Goal: Entertainment & Leisure: Consume media (video, audio)

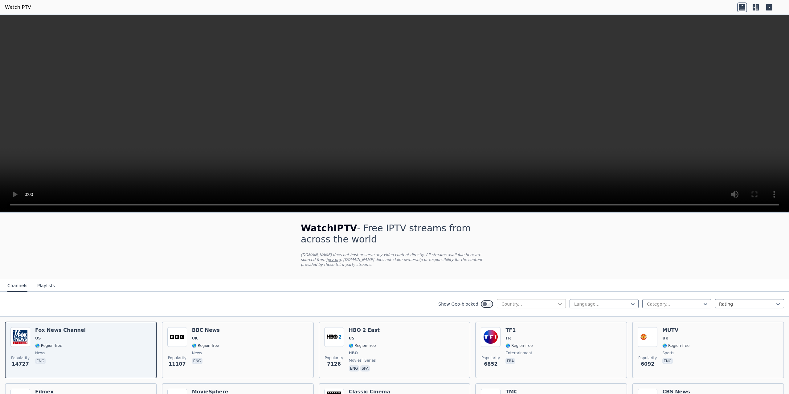
click at [557, 306] on icon at bounding box center [560, 304] width 6 height 6
click at [513, 345] on div "[GEOGRAPHIC_DATA]" at bounding box center [531, 346] width 69 height 11
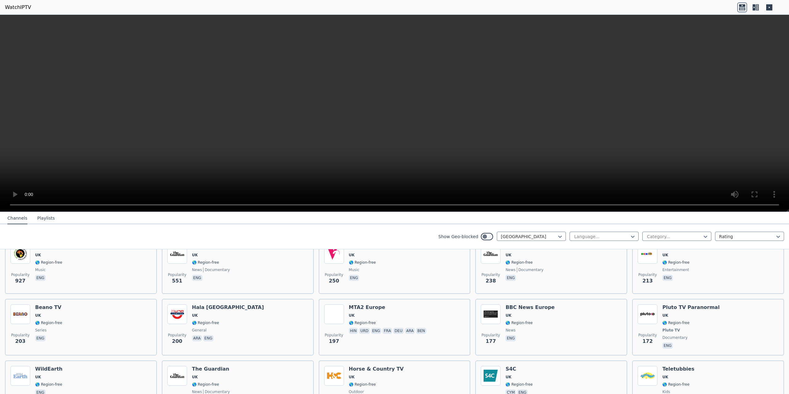
scroll to position [72, 0]
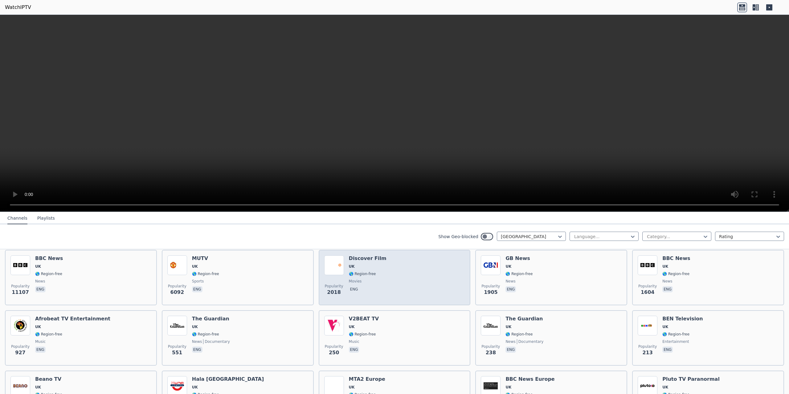
click at [335, 265] on img at bounding box center [334, 265] width 20 height 20
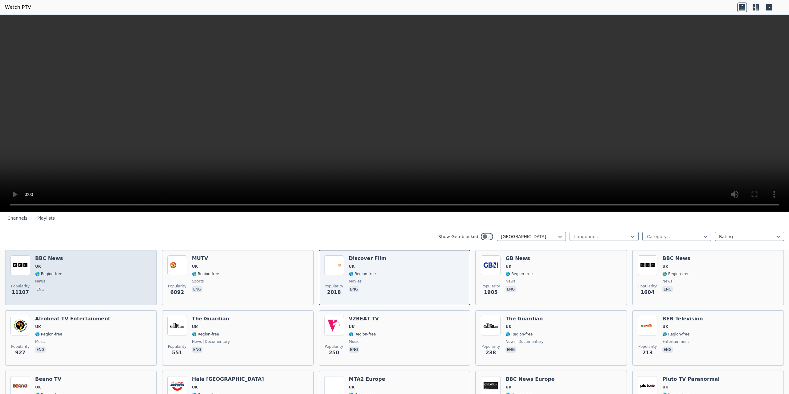
click at [81, 270] on div "Popularity 11107 BBC News UK 🌎 Region-free news eng" at bounding box center [80, 277] width 141 height 44
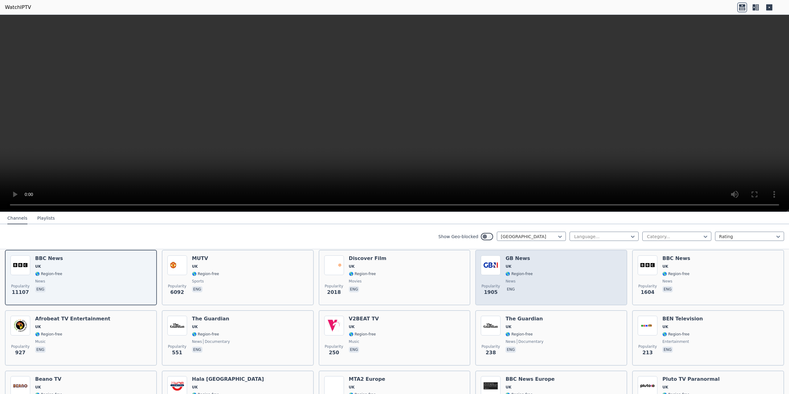
click at [488, 262] on img at bounding box center [491, 265] width 20 height 20
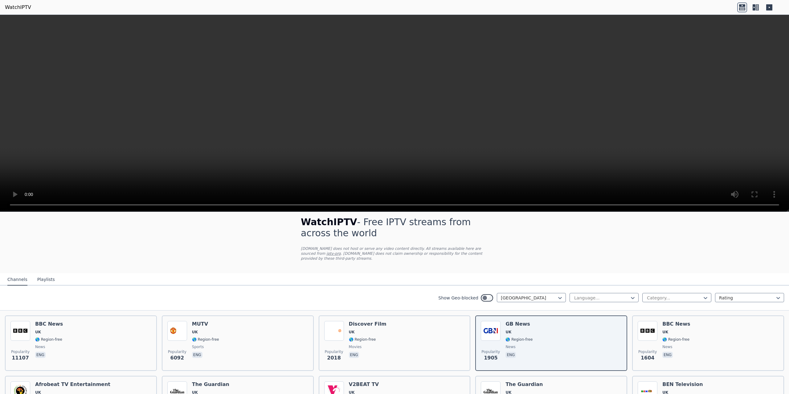
scroll to position [0, 0]
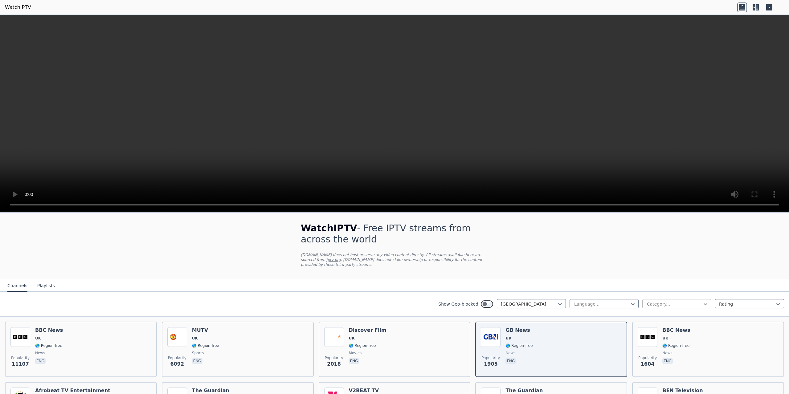
click at [702, 306] on icon at bounding box center [705, 304] width 6 height 6
click at [671, 363] on div "Sports" at bounding box center [676, 362] width 69 height 11
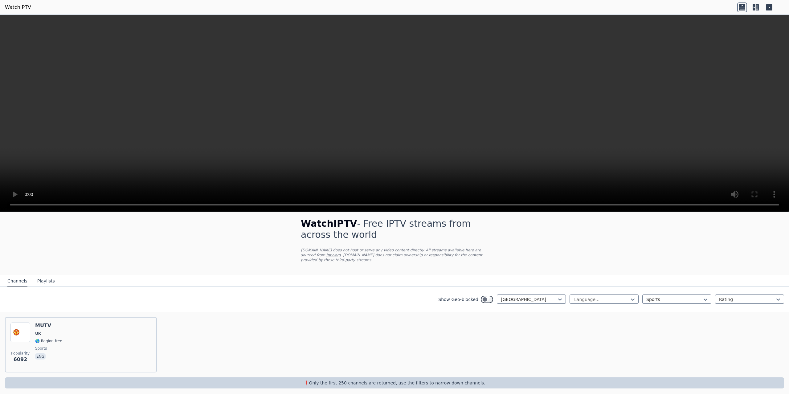
scroll to position [9, 0]
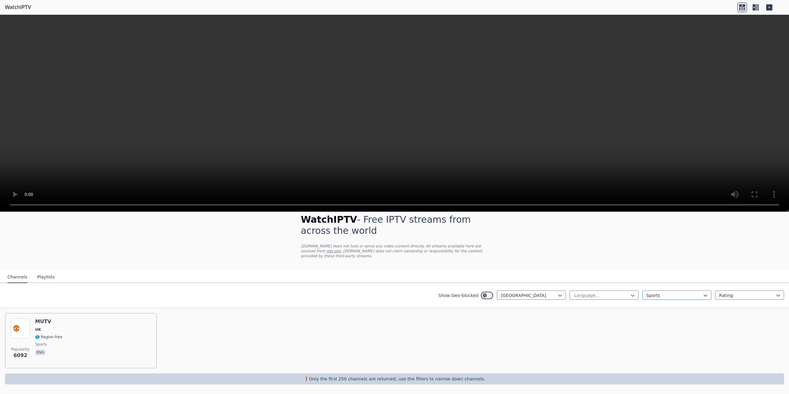
click at [678, 295] on div at bounding box center [674, 295] width 56 height 6
click at [660, 309] on div "All categories" at bounding box center [676, 309] width 69 height 11
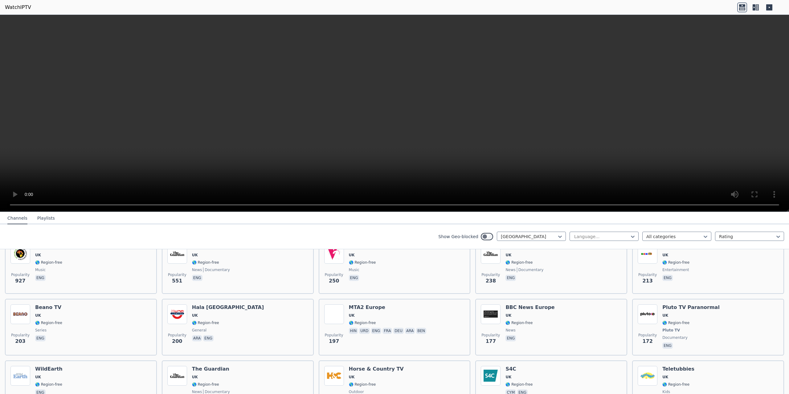
scroll to position [72, 0]
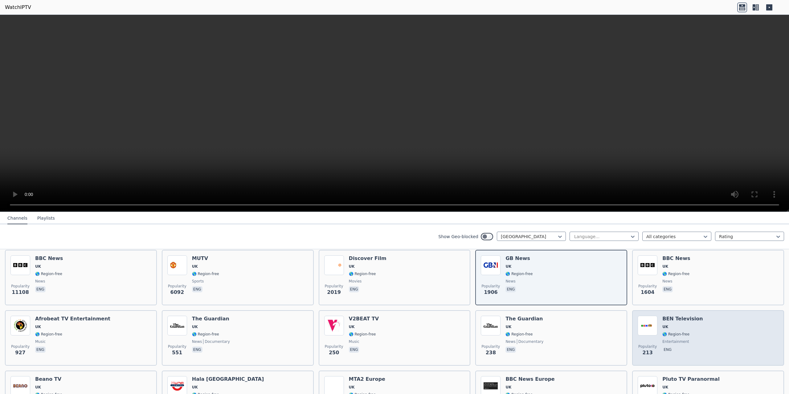
click at [701, 333] on div "Popularity 213 BEN Television UK 🌎 Region-free entertainment eng" at bounding box center [708, 338] width 141 height 44
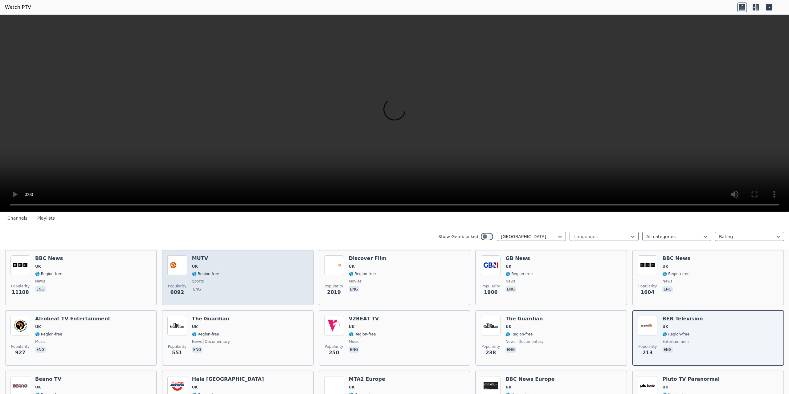
scroll to position [144, 0]
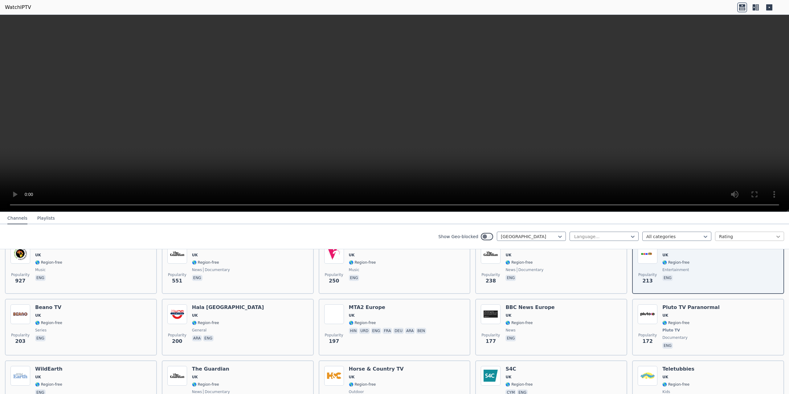
click at [775, 238] on icon at bounding box center [778, 237] width 6 height 6
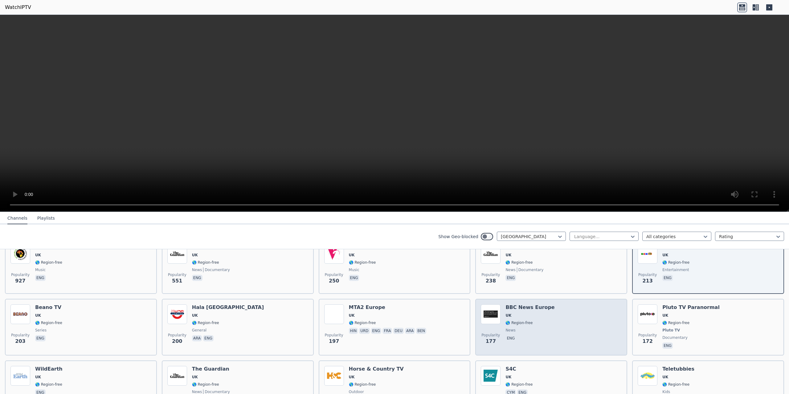
click at [491, 318] on img at bounding box center [491, 314] width 20 height 20
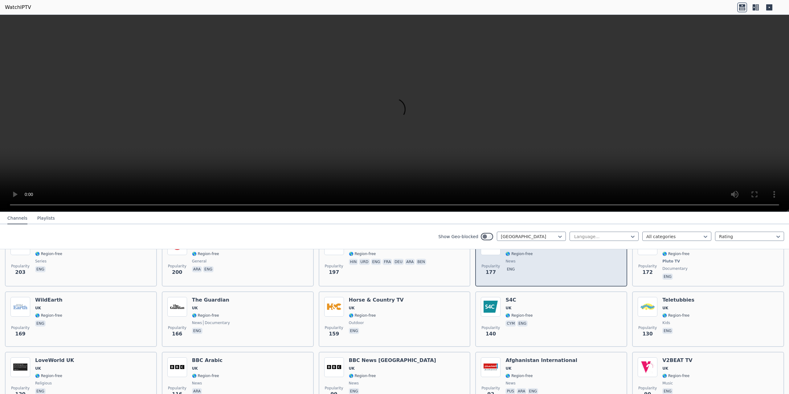
scroll to position [216, 0]
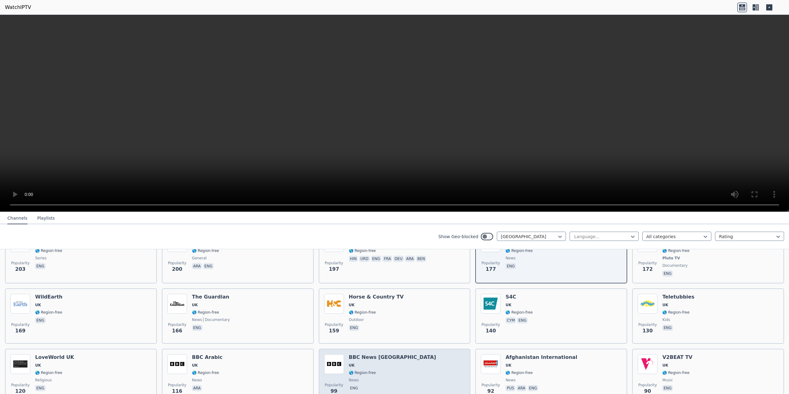
click at [406, 361] on div "BBC News [GEOGRAPHIC_DATA] [GEOGRAPHIC_DATA] 🌎 Region-free news eng" at bounding box center [392, 376] width 87 height 44
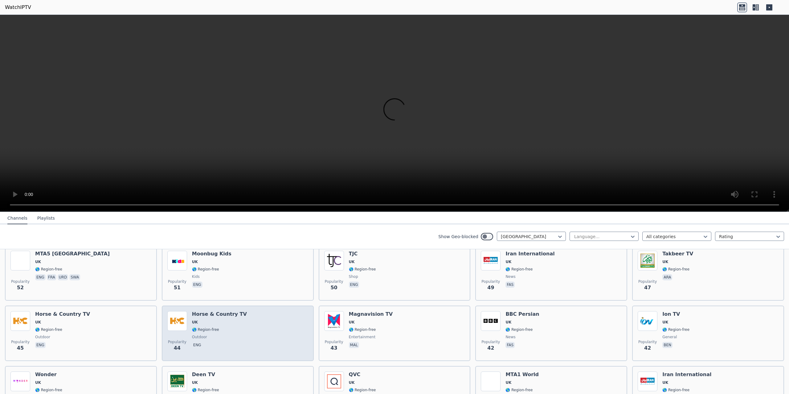
scroll to position [503, 0]
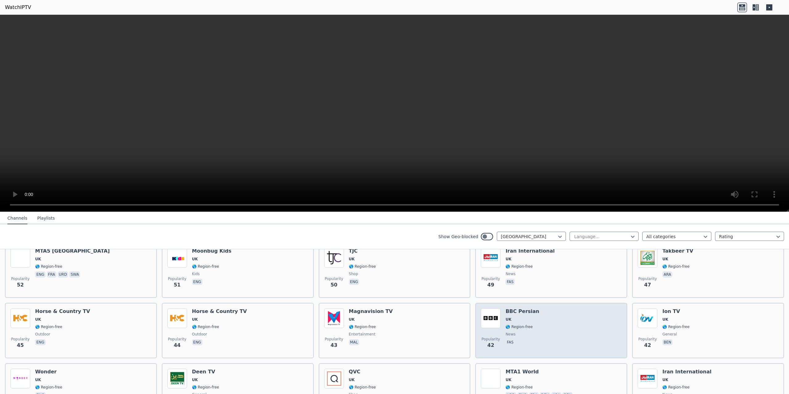
click at [574, 338] on div "Popularity 42 BBC Persian UK 🌎 Region-free news fas" at bounding box center [551, 330] width 141 height 44
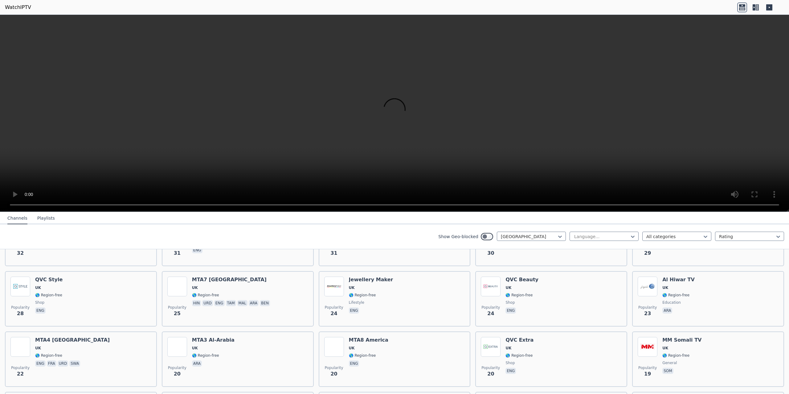
scroll to position [719, 0]
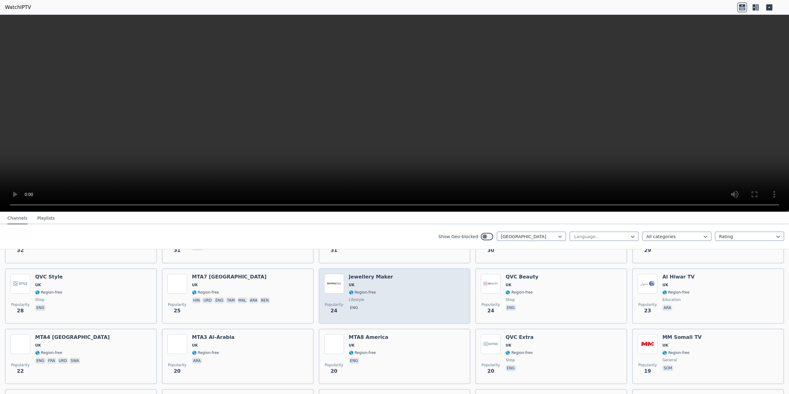
click at [335, 284] on img at bounding box center [334, 284] width 20 height 20
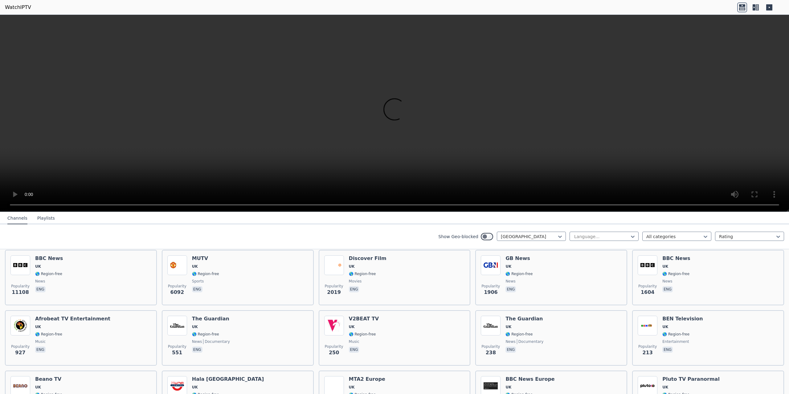
scroll to position [144, 0]
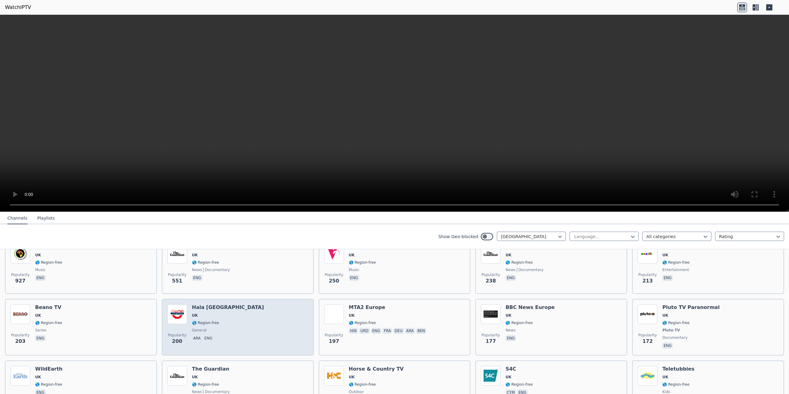
click at [256, 323] on div "Popularity 200 Hala [GEOGRAPHIC_DATA] [GEOGRAPHIC_DATA] 🌎 Region-free general a…" at bounding box center [237, 327] width 141 height 46
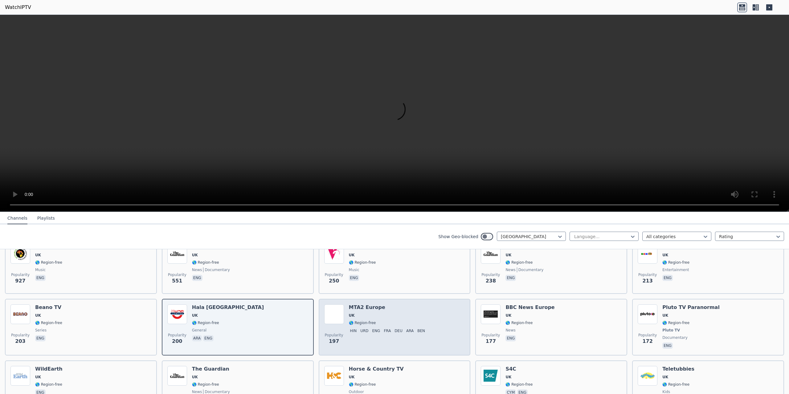
scroll to position [72, 0]
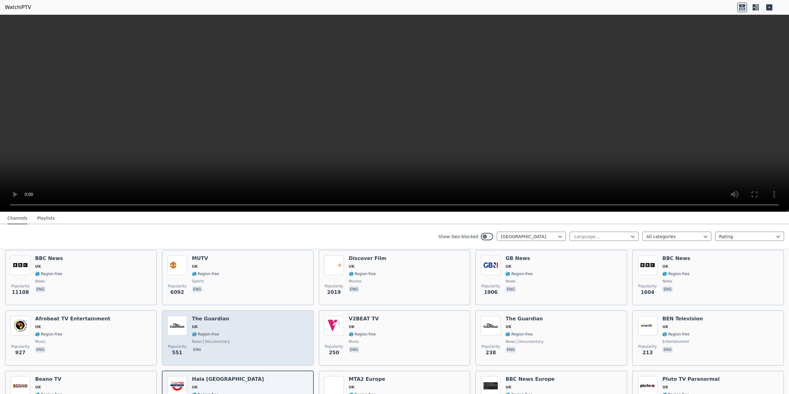
click at [266, 340] on div "Popularity 551 The Guardian UK 🌎 Region-free news documentary eng" at bounding box center [237, 338] width 141 height 44
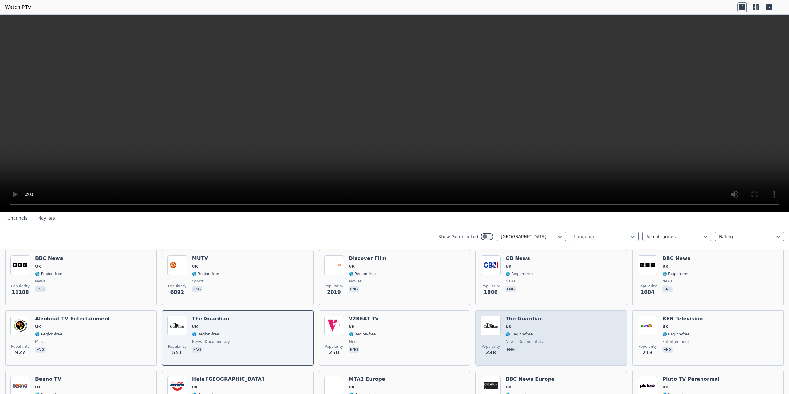
click at [536, 326] on span "UK" at bounding box center [524, 327] width 38 height 5
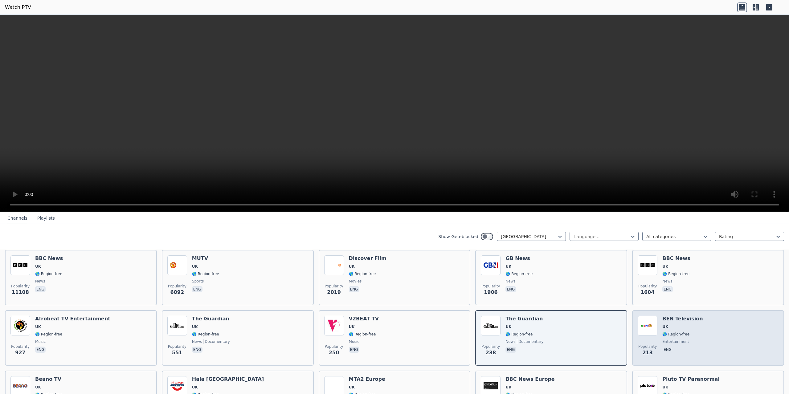
click at [645, 326] on img at bounding box center [648, 326] width 20 height 20
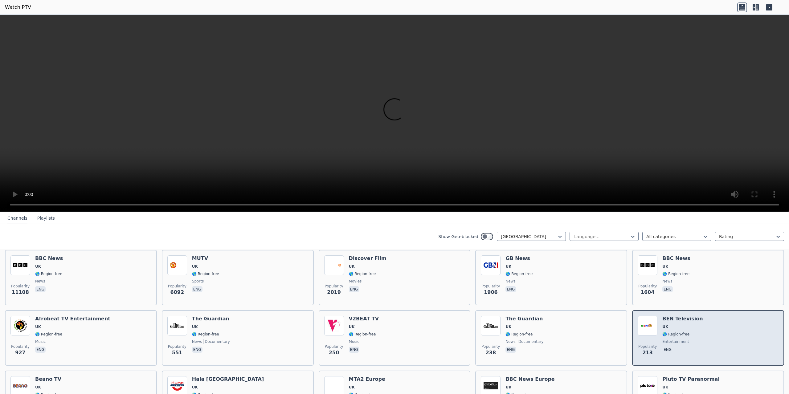
scroll to position [0, 0]
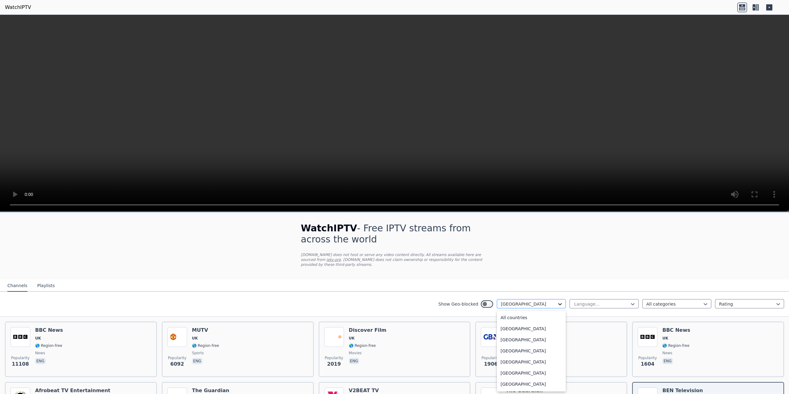
click at [557, 301] on icon at bounding box center [560, 304] width 6 height 6
click at [520, 338] on div "[GEOGRAPHIC_DATA]" at bounding box center [531, 333] width 69 height 11
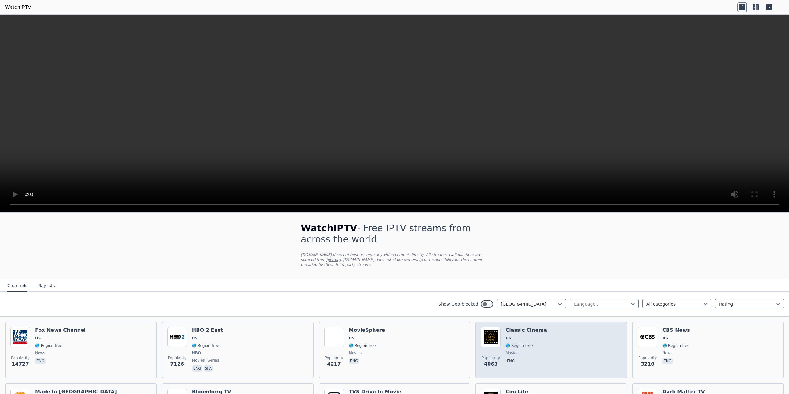
click at [490, 343] on img at bounding box center [491, 337] width 20 height 20
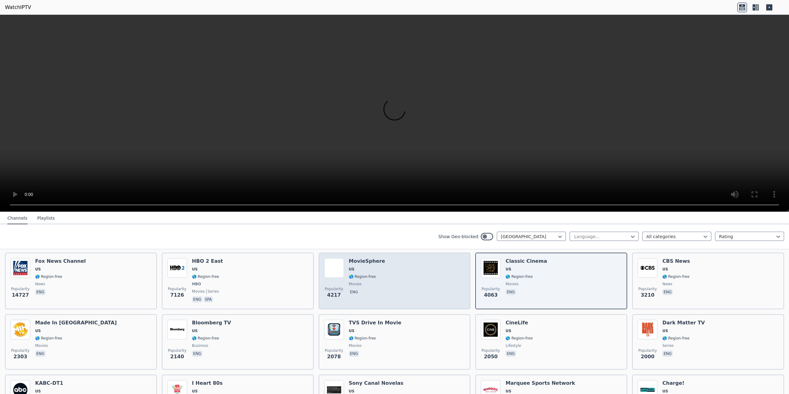
scroll to position [72, 0]
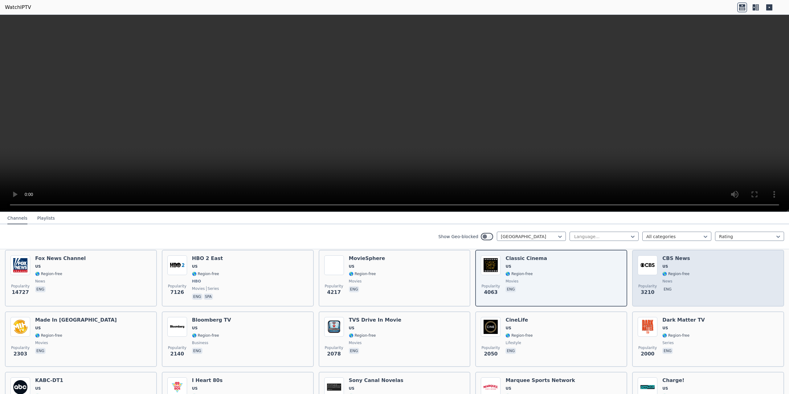
click at [642, 264] on img at bounding box center [648, 265] width 20 height 20
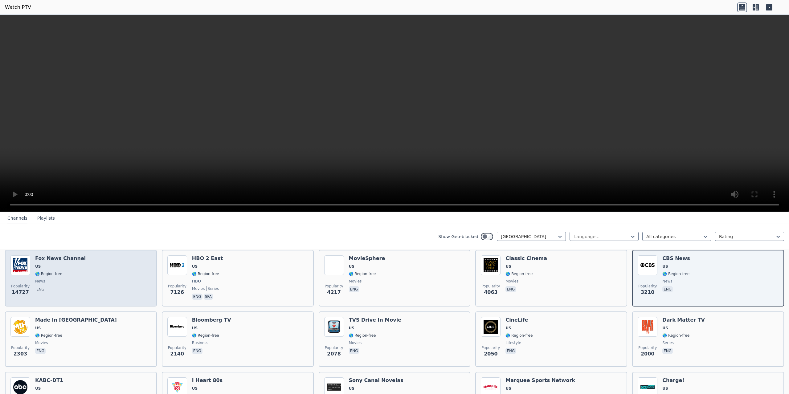
click at [109, 285] on div "Popularity 14727 [PERSON_NAME] US 🌎 Region-free news eng" at bounding box center [80, 278] width 141 height 46
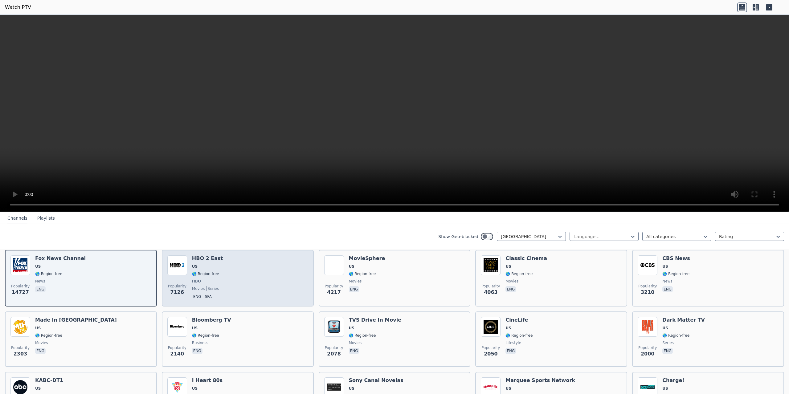
click at [252, 276] on div "Popularity 7126 HBO 2 East US 🌎 Region-free HBO movies series eng spa" at bounding box center [237, 278] width 141 height 46
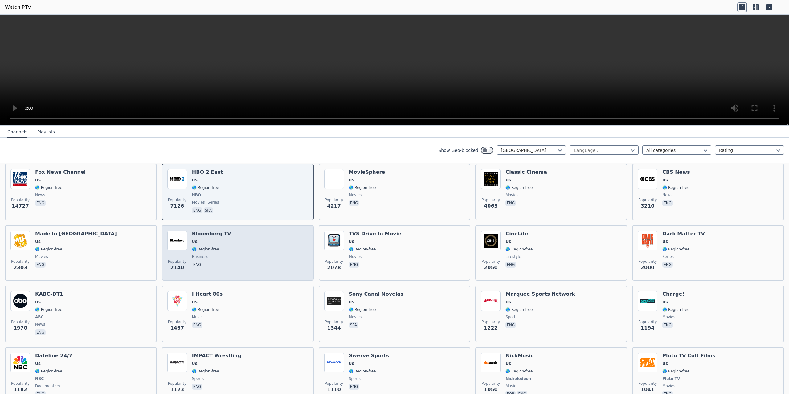
click at [281, 254] on div "Popularity 2140 Bloomberg TV US 🌎 Region-free business eng" at bounding box center [237, 253] width 141 height 44
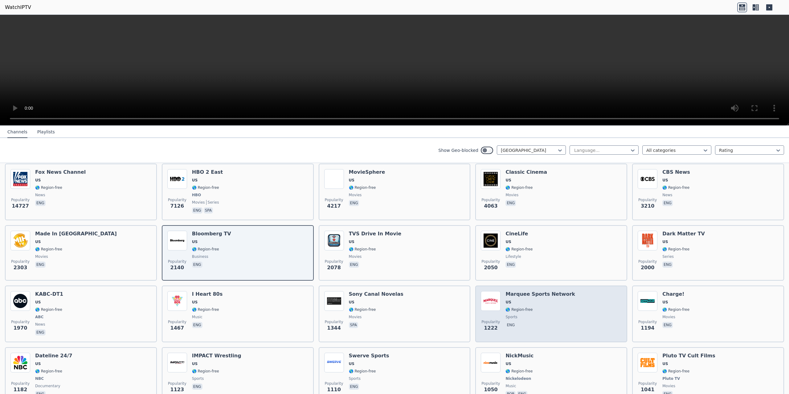
click at [542, 294] on h6 "Marquee Sports Network" at bounding box center [540, 294] width 70 height 6
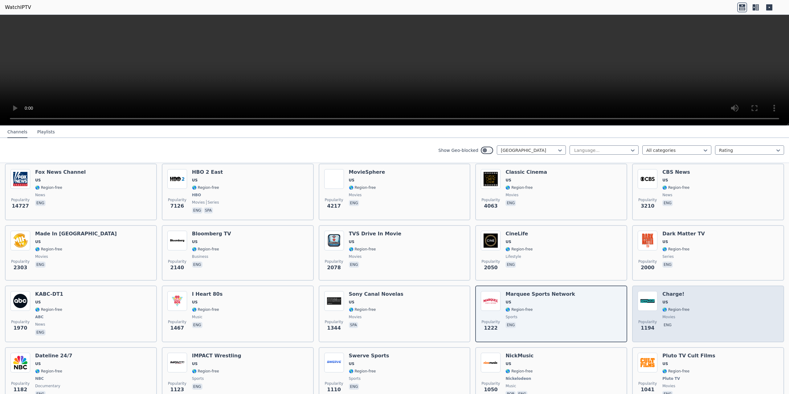
click at [641, 301] on img at bounding box center [648, 301] width 20 height 20
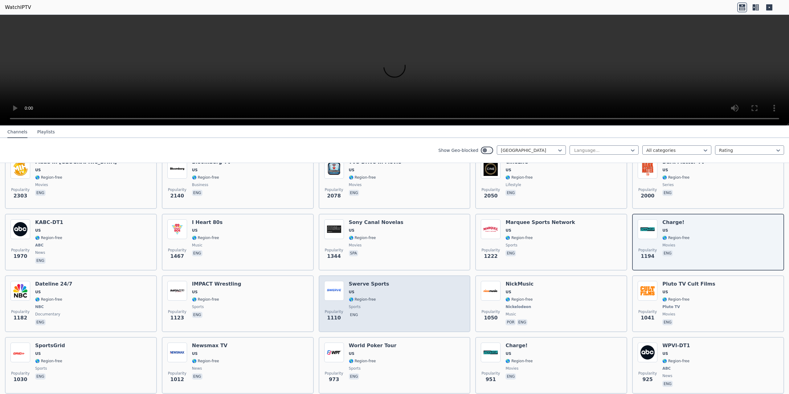
scroll to position [216, 0]
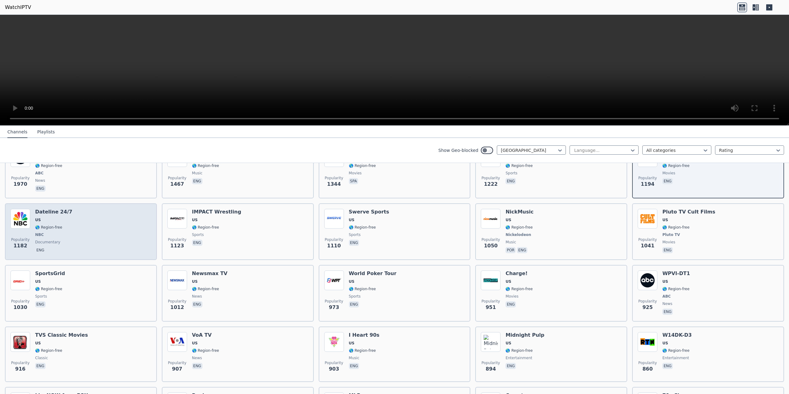
click at [131, 232] on div "Popularity 1182 Dateline 24/7 US 🌎 Region-free NBC documentary eng" at bounding box center [80, 232] width 141 height 46
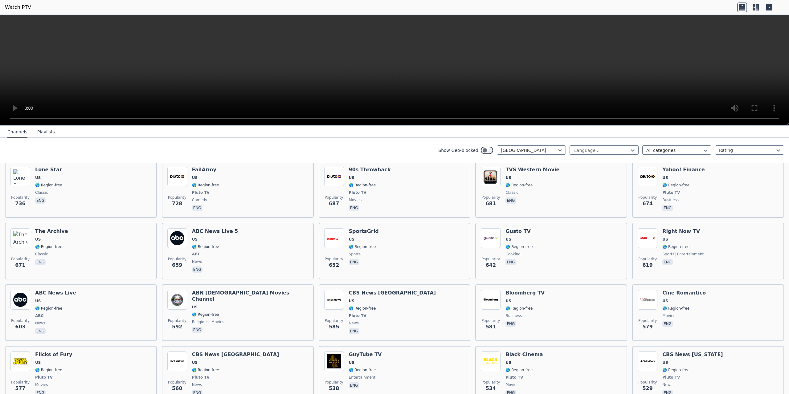
scroll to position [575, 0]
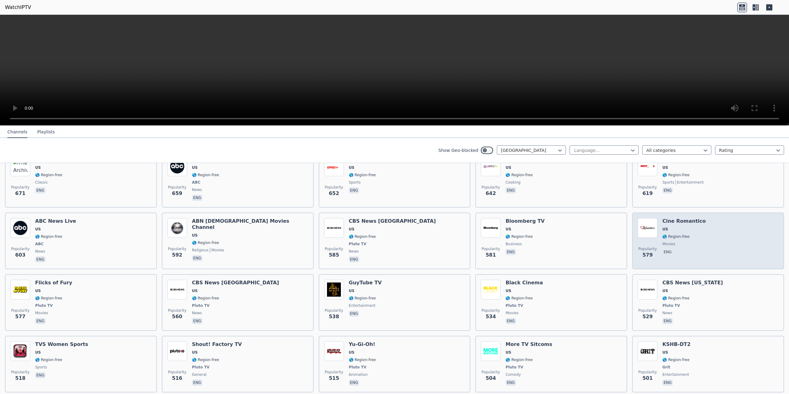
click at [696, 246] on span "movies" at bounding box center [683, 244] width 43 height 5
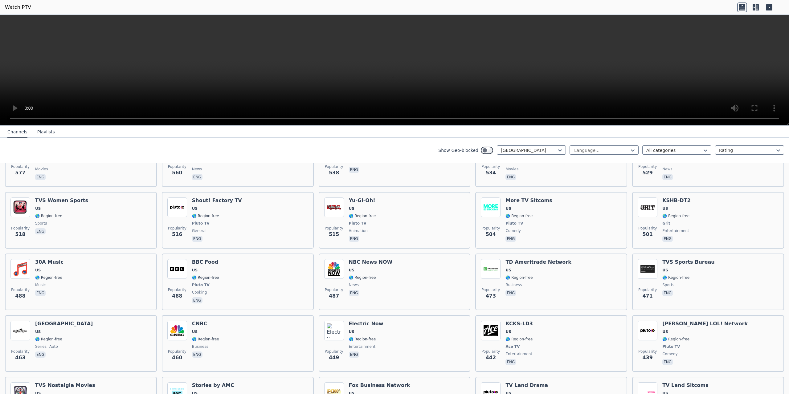
scroll to position [791, 0]
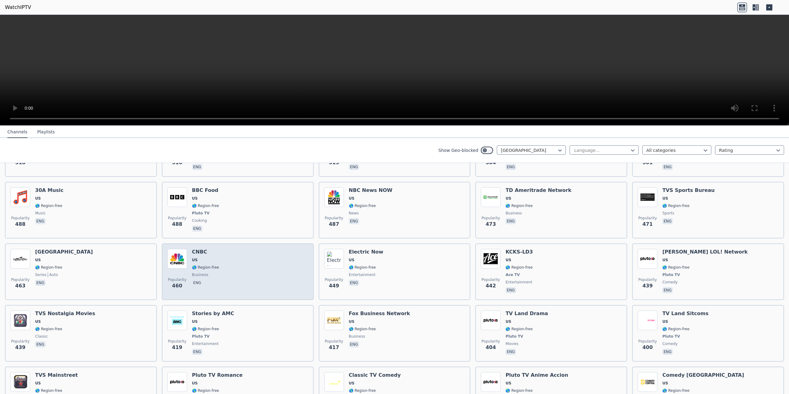
click at [283, 262] on div "Popularity 460 CNBC US 🌎 Region-free business eng" at bounding box center [237, 272] width 141 height 46
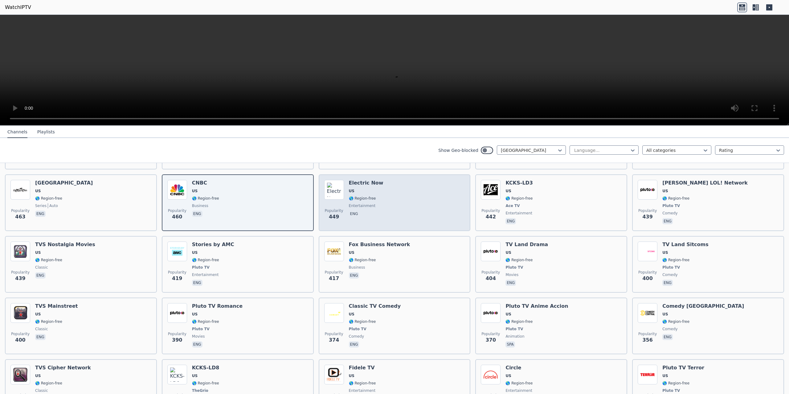
scroll to position [863, 0]
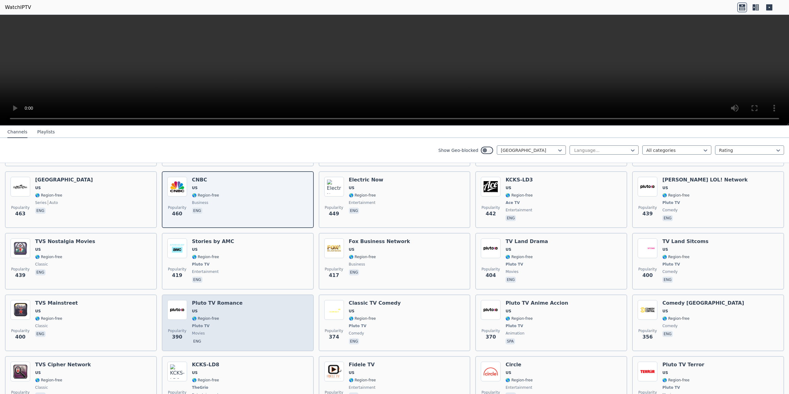
click at [289, 316] on div "Popularity 390 Pluto TV Romance US 🌎 Region-free Pluto TV movies eng" at bounding box center [237, 323] width 141 height 46
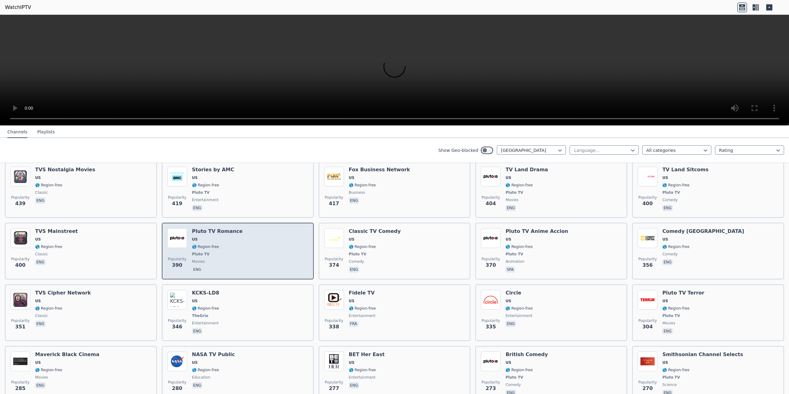
scroll to position [1007, 0]
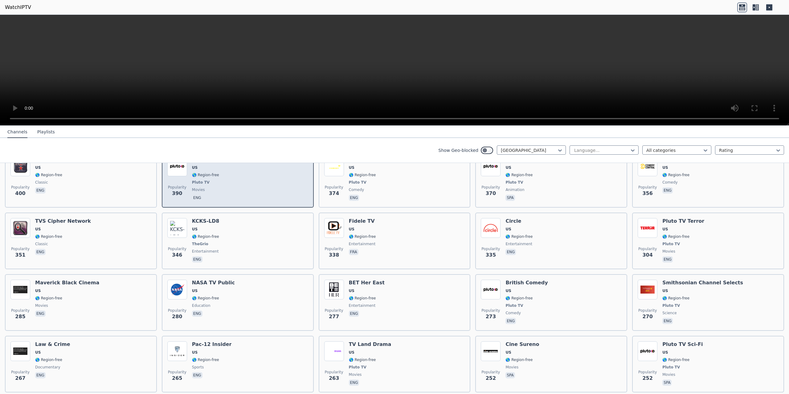
click at [289, 316] on div "Popularity 280 NASA TV Public US 🌎 Region-free education eng" at bounding box center [237, 303] width 141 height 46
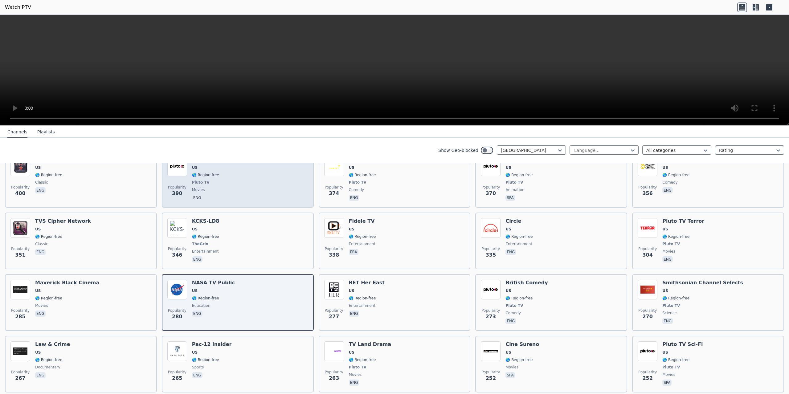
click at [289, 316] on div "Popularity 280 NASA TV Public US 🌎 Region-free education eng" at bounding box center [237, 303] width 141 height 46
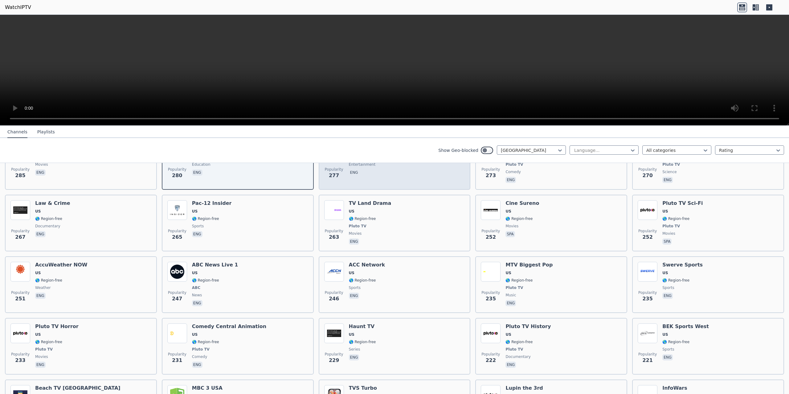
scroll to position [1150, 0]
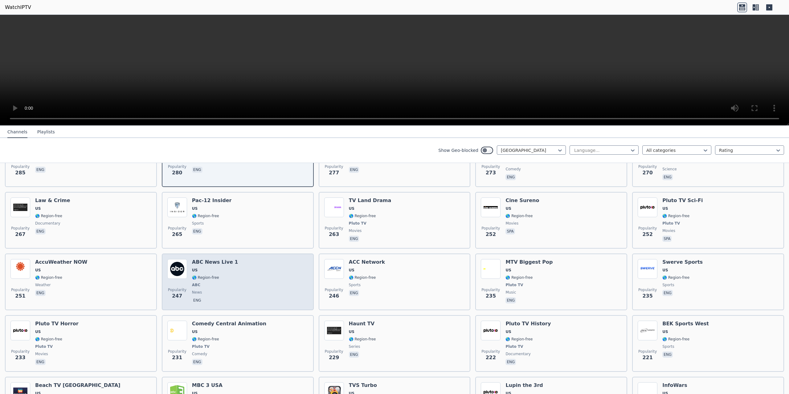
click at [273, 297] on div "Popularity 247 ABC News Live 1 US 🌎 Region-free ABC news eng" at bounding box center [237, 282] width 141 height 46
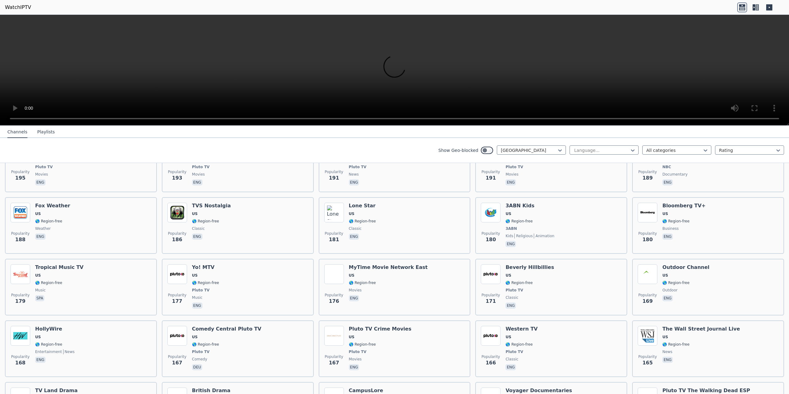
scroll to position [1582, 0]
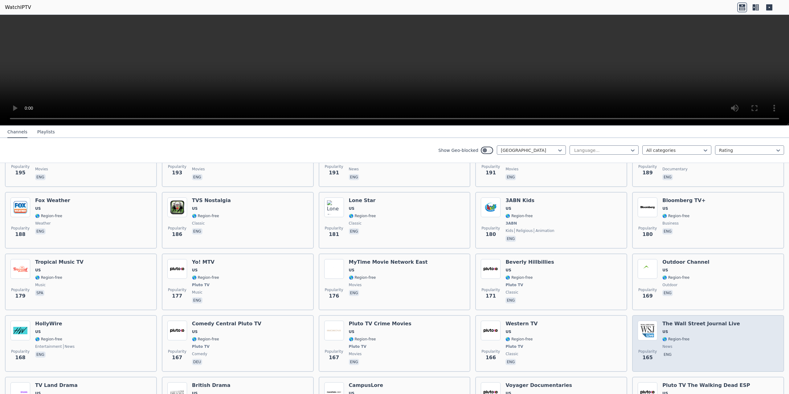
click at [732, 347] on div "Popularity [STREET_ADDRESS] Journal Live US 🌎 Region-free news eng" at bounding box center [708, 344] width 141 height 46
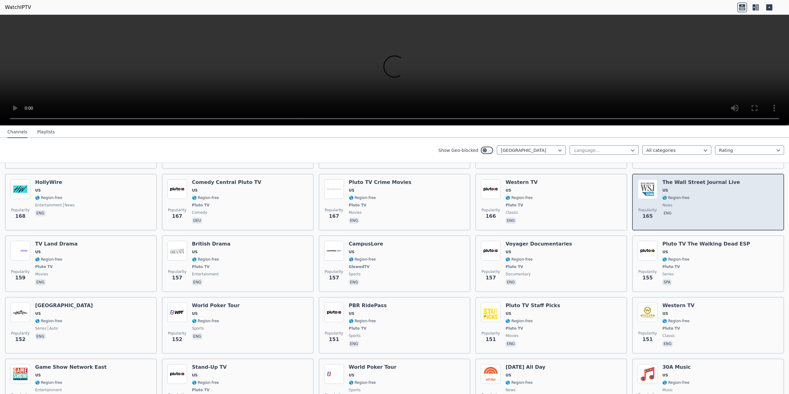
scroll to position [1726, 0]
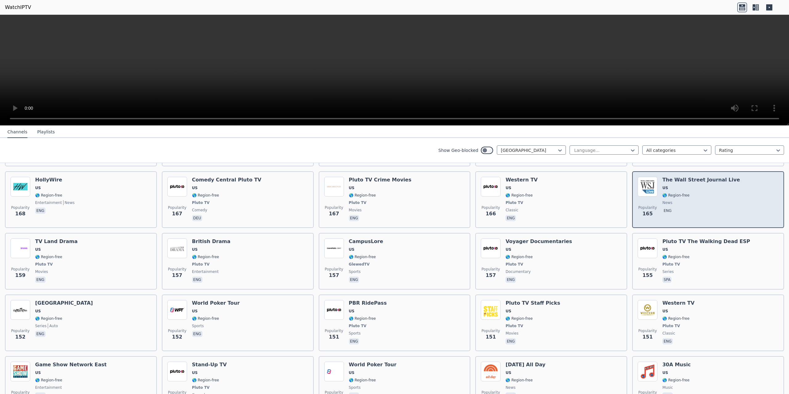
click at [688, 216] on div "The Wall Street Journal Live US 🌎 Region-free news eng" at bounding box center [701, 200] width 78 height 46
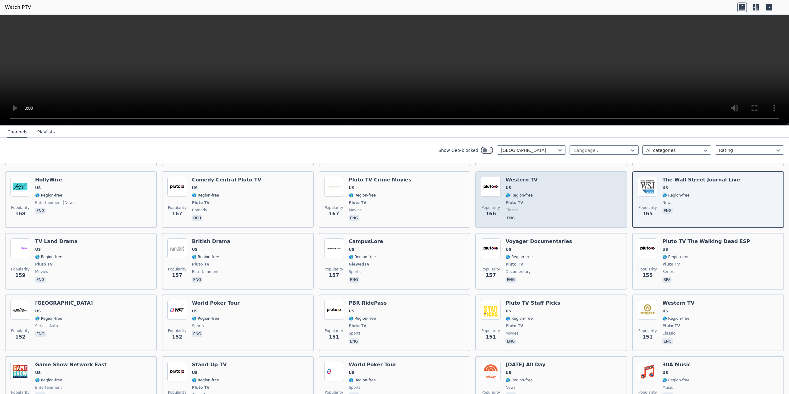
click at [596, 202] on div "Popularity 166 Western TV US 🌎 Region-free Pluto TV classic eng" at bounding box center [551, 200] width 141 height 46
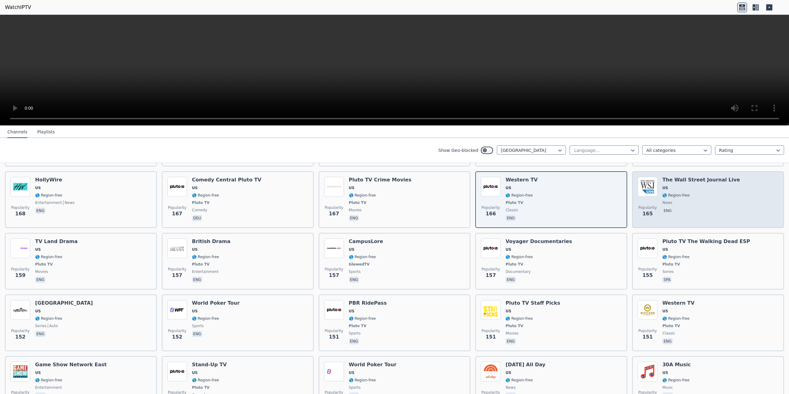
click at [691, 197] on span "🌎 Region-free" at bounding box center [701, 195] width 78 height 5
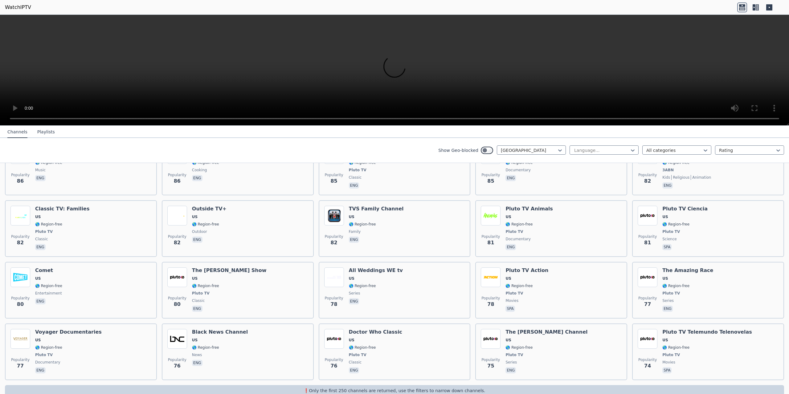
scroll to position [2941, 0]
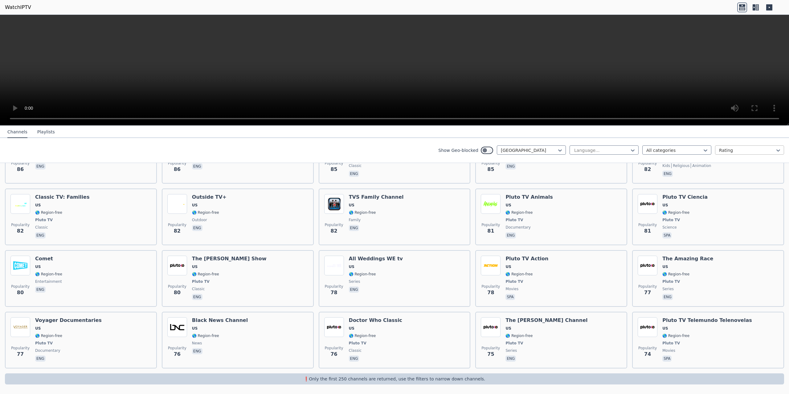
click at [727, 149] on div at bounding box center [747, 150] width 56 height 6
click at [630, 148] on icon at bounding box center [633, 150] width 6 height 6
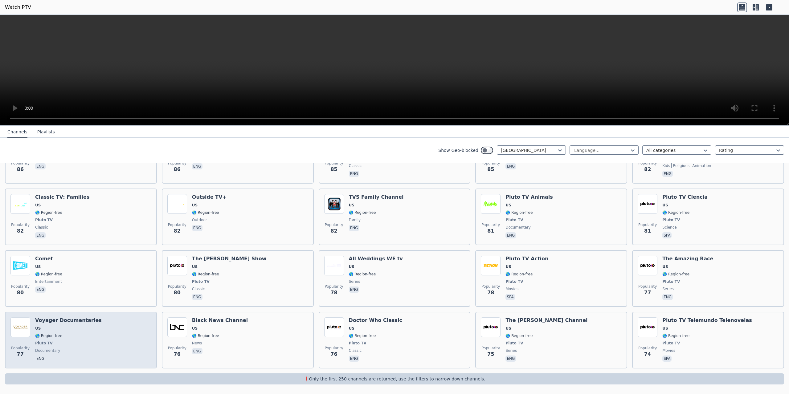
click at [133, 327] on div "Popularity 77 Voyager Documentaries US 🌎 Region-free Pluto TV documentary eng" at bounding box center [80, 340] width 141 height 46
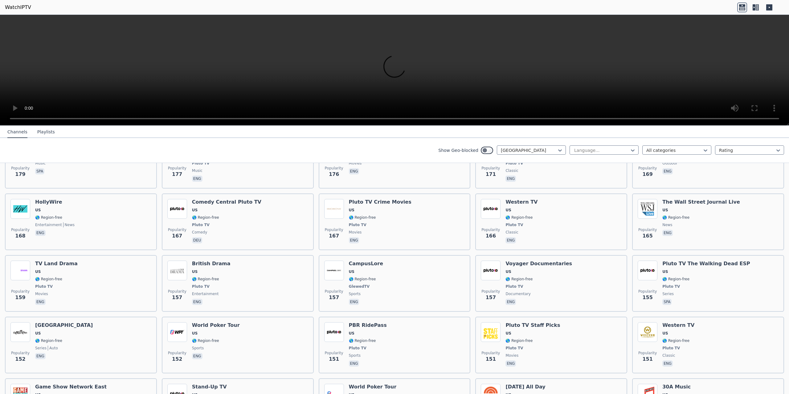
scroll to position [1719, 0]
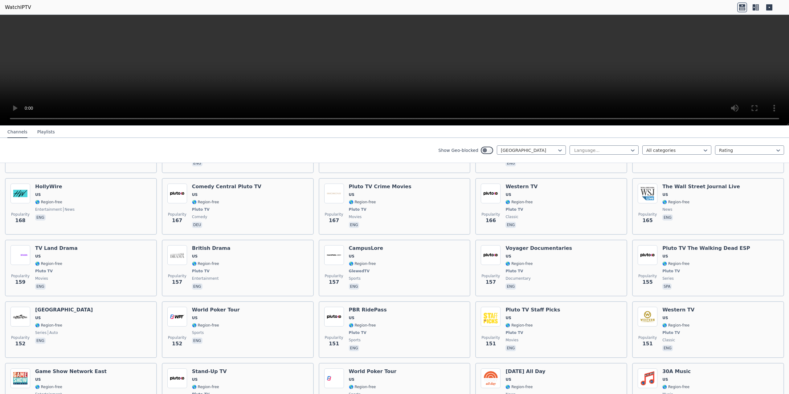
click at [388, 256] on div "Popularity 157 CampusLore [GEOGRAPHIC_DATA] 🌎 Region-free GlewedTV sports eng" at bounding box center [394, 268] width 141 height 46
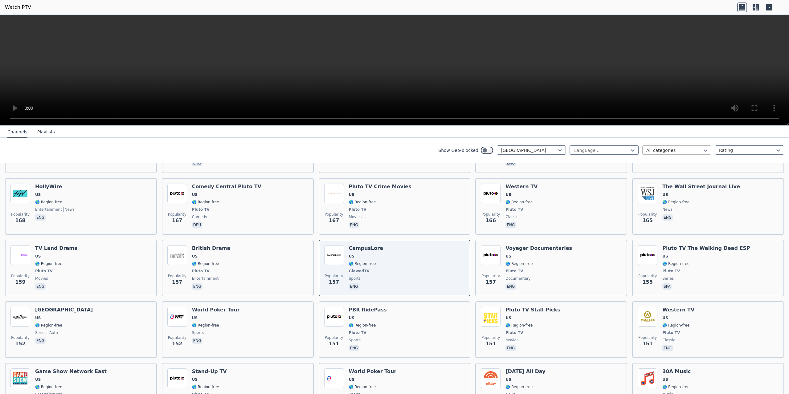
click at [674, 148] on div at bounding box center [674, 150] width 56 height 6
click at [650, 223] on div "Sports" at bounding box center [676, 220] width 69 height 11
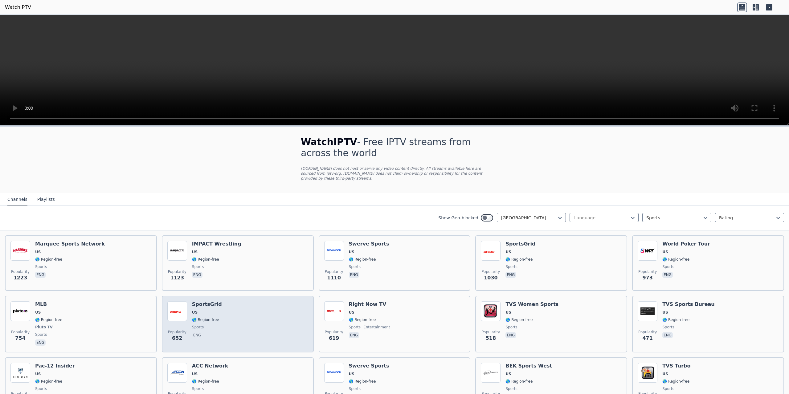
click at [259, 312] on div "Popularity 652 SportsGrid US 🌎 Region-free sports eng" at bounding box center [237, 324] width 141 height 46
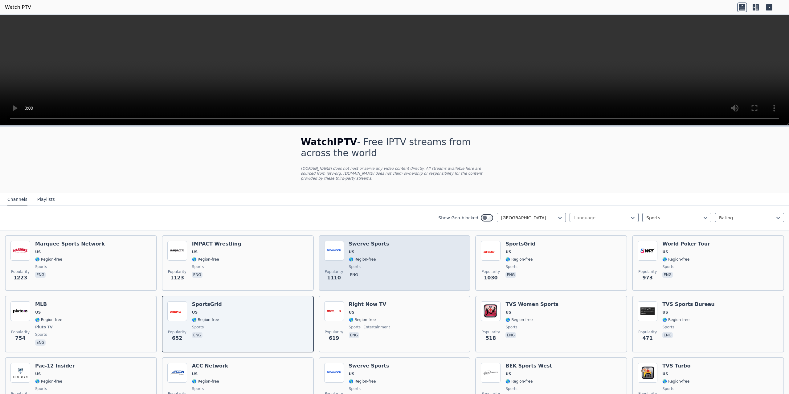
click at [405, 270] on div "Popularity 1110 Swerve Sports US 🌎 Region-free sports eng" at bounding box center [394, 263] width 141 height 44
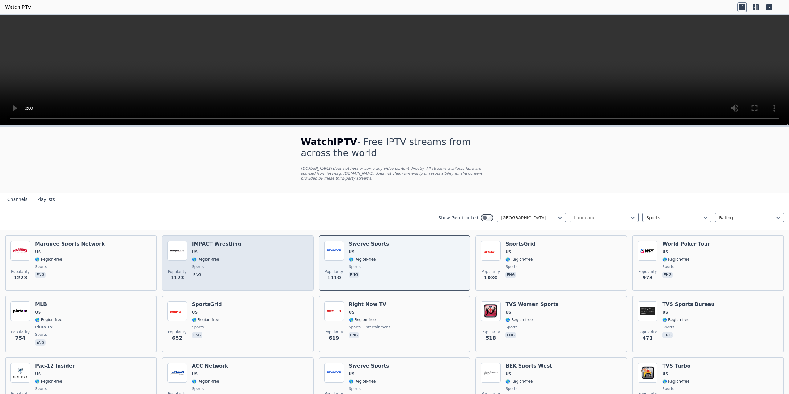
click at [272, 262] on div "Popularity 1123 IMPACT Wrestling US 🌎 Region-free sports eng" at bounding box center [237, 263] width 141 height 44
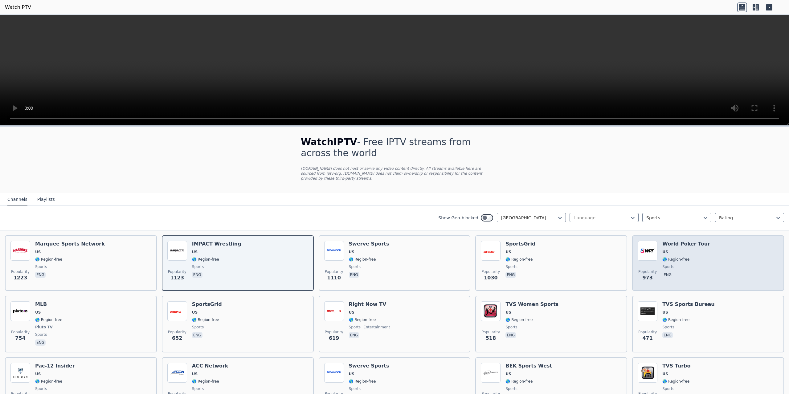
click at [664, 274] on p "eng" at bounding box center [667, 275] width 10 height 6
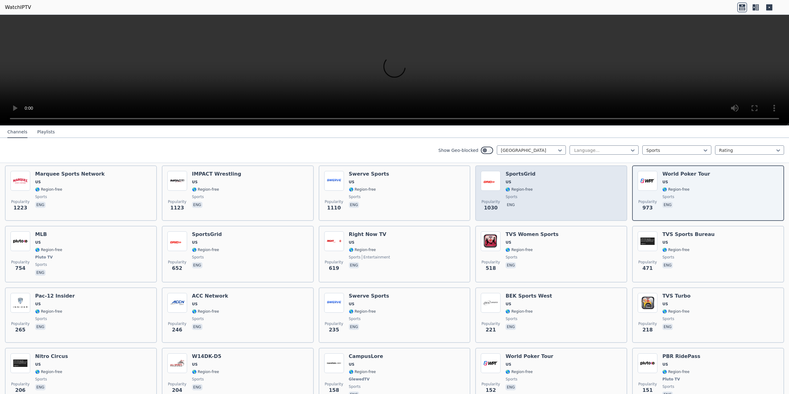
scroll to position [72, 0]
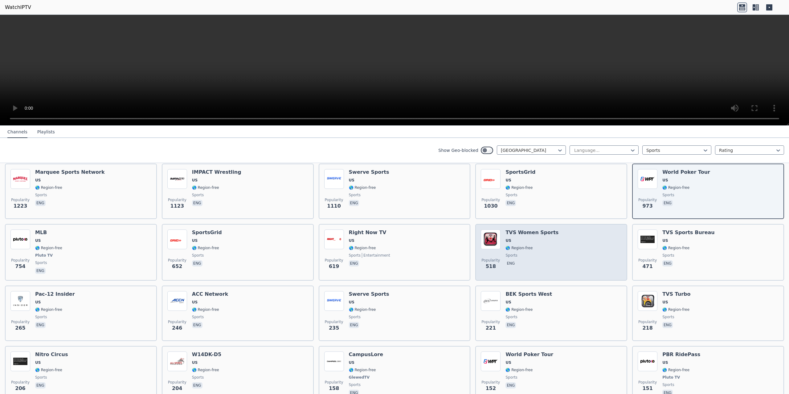
click at [538, 242] on span "US" at bounding box center [531, 240] width 53 height 5
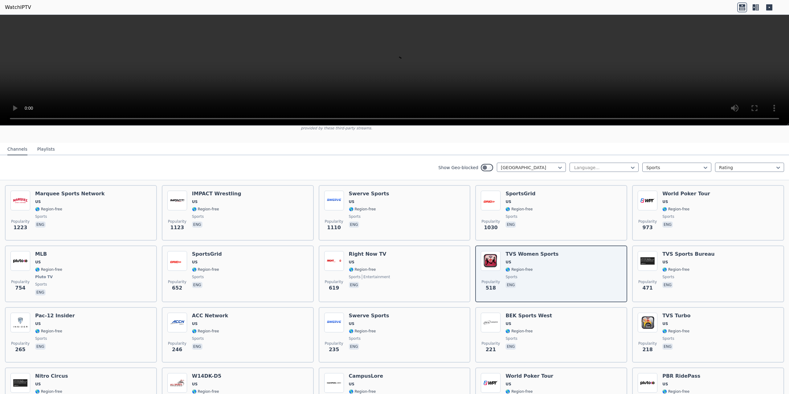
scroll to position [0, 0]
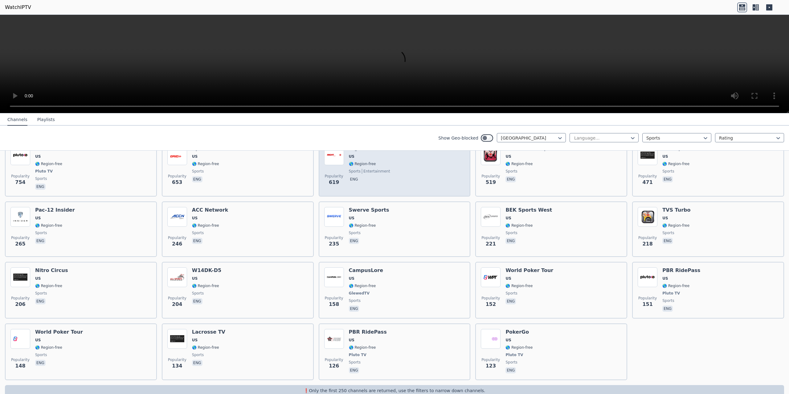
scroll to position [155, 0]
